Goal: Task Accomplishment & Management: Manage account settings

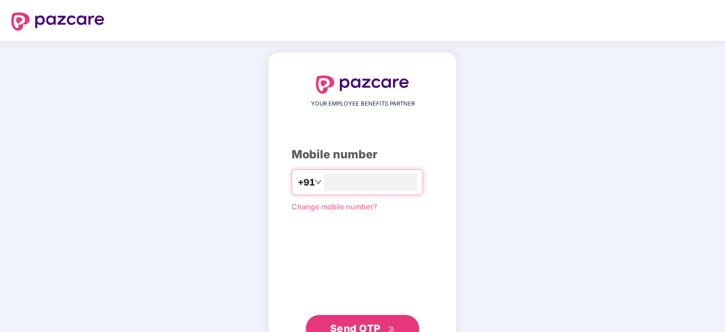
type input "**********"
click at [363, 326] on span "Send OTP" at bounding box center [355, 327] width 50 height 12
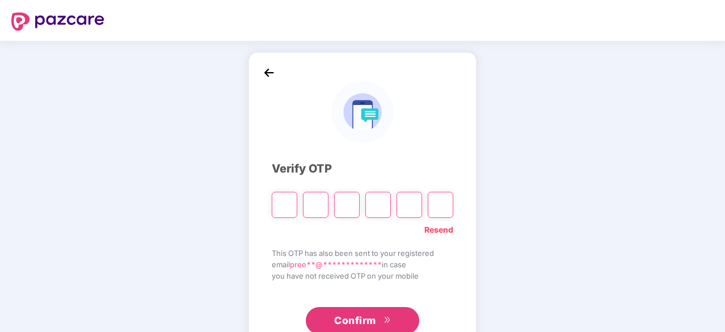
type input "*"
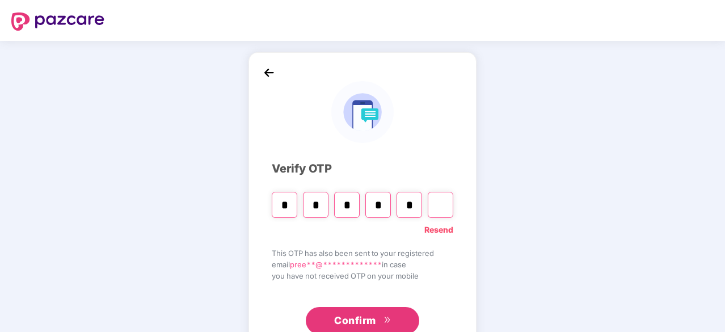
type input "*"
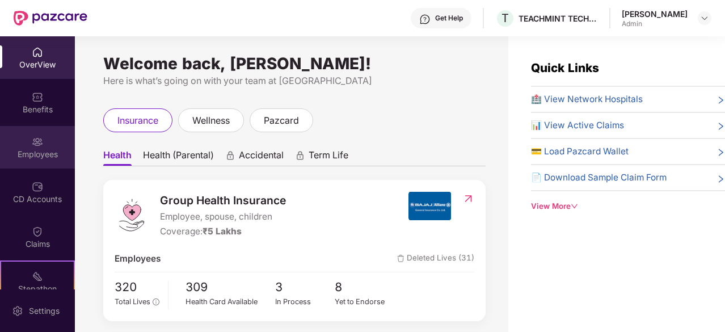
click at [35, 147] on img at bounding box center [37, 141] width 11 height 11
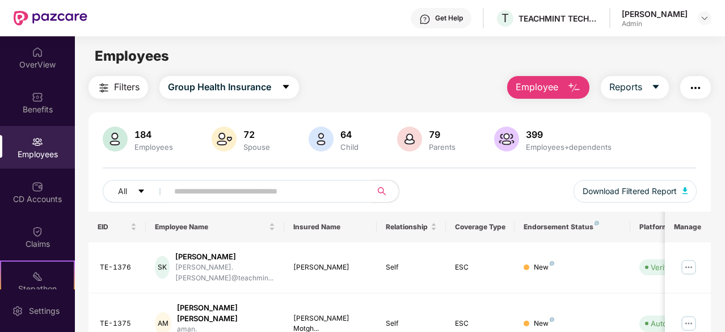
click at [274, 192] on input "text" at bounding box center [265, 191] width 182 height 17
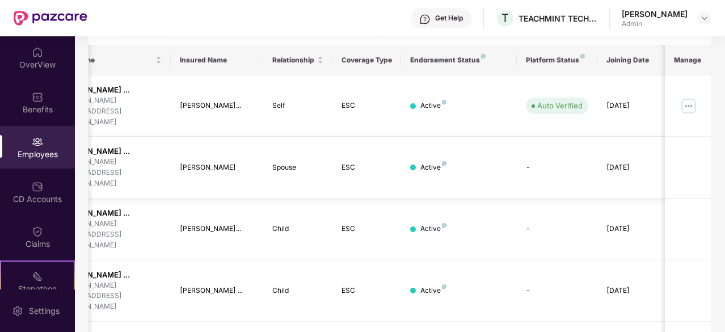
scroll to position [0, 113]
type input "****"
click at [691, 100] on img at bounding box center [689, 106] width 18 height 18
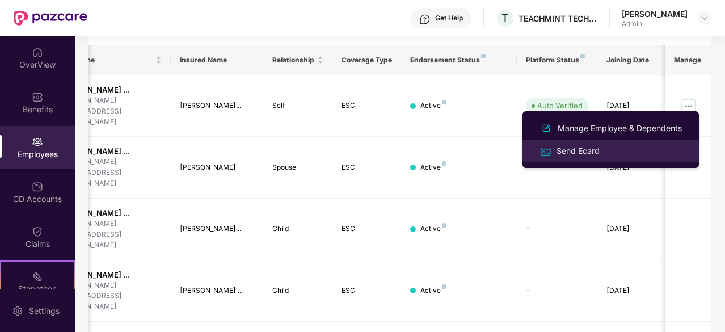
click at [564, 148] on div "Send Ecard" at bounding box center [578, 151] width 48 height 12
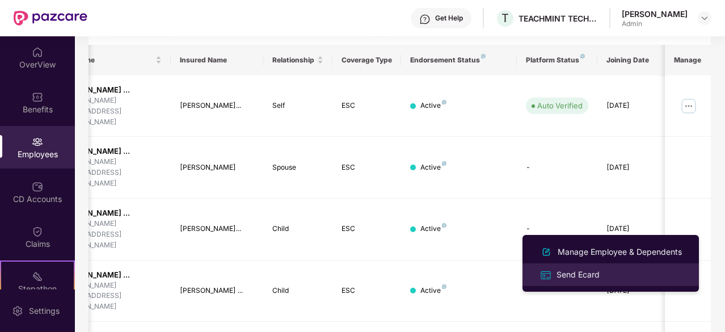
click at [576, 274] on div "Send Ecard" at bounding box center [578, 274] width 48 height 12
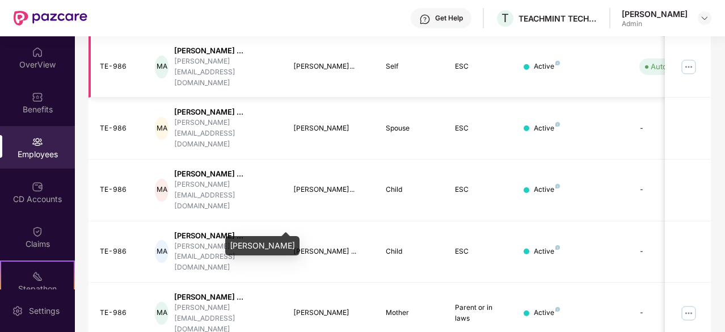
scroll to position [255, 0]
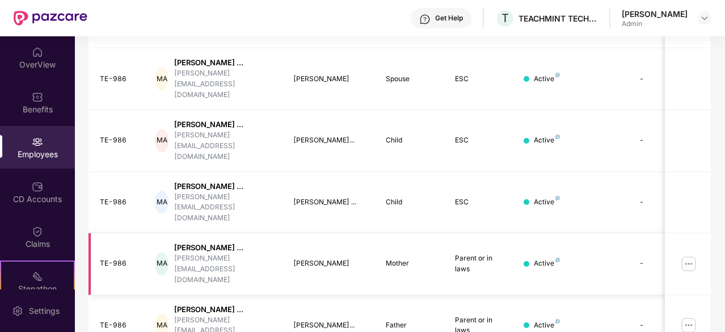
click at [689, 255] on img at bounding box center [689, 264] width 18 height 18
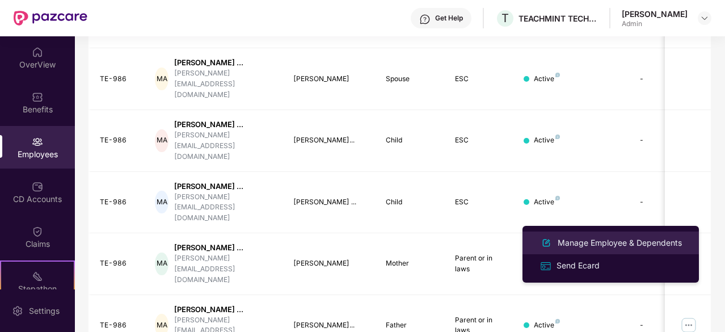
click at [611, 241] on div "Manage Employee & Dependents" at bounding box center [619, 243] width 129 height 12
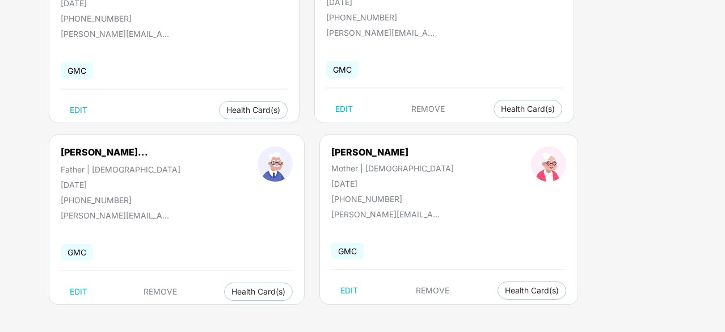
scroll to position [334, 0]
click at [385, 193] on div "+917006759585" at bounding box center [392, 198] width 123 height 10
click at [580, 311] on img at bounding box center [578, 312] width 11 height 11
